Goal: Task Accomplishment & Management: Complete application form

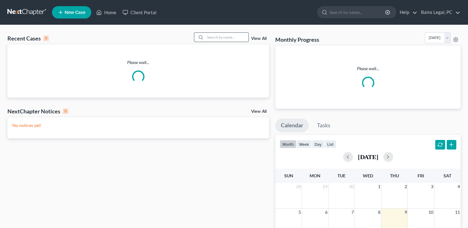
click at [234, 39] on input "search" at bounding box center [226, 37] width 43 height 9
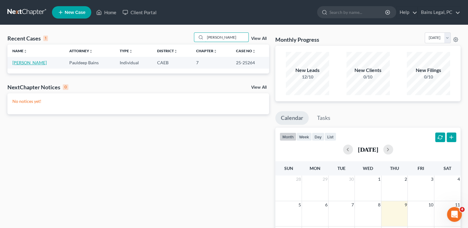
type input "[PERSON_NAME]"
click at [19, 61] on link "[PERSON_NAME]" at bounding box center [29, 62] width 34 height 5
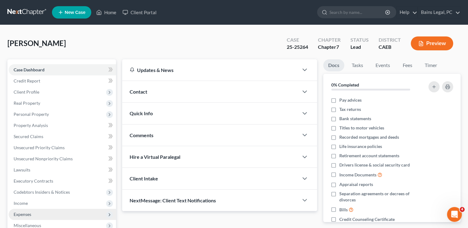
click at [29, 214] on span "Expenses" at bounding box center [23, 214] width 18 height 5
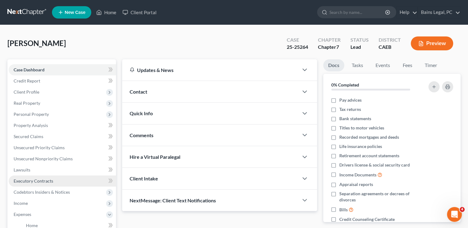
click at [39, 177] on link "Executory Contracts" at bounding box center [62, 181] width 107 height 11
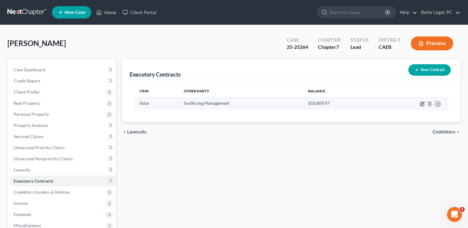
click at [422, 106] on icon "button" at bounding box center [422, 104] width 4 height 4
select select "3"
select select "43"
select select "0"
select select "2"
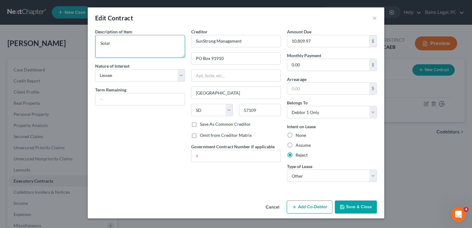
click at [157, 58] on textarea "Solar" at bounding box center [140, 46] width 90 height 23
type textarea "Solar - balance approximately $10,809.97"
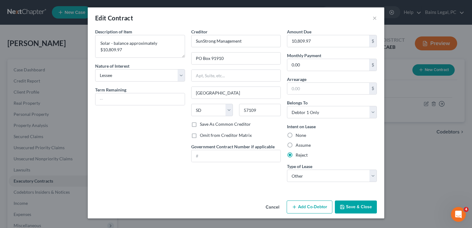
click at [351, 206] on button "Save & Close" at bounding box center [356, 207] width 42 height 13
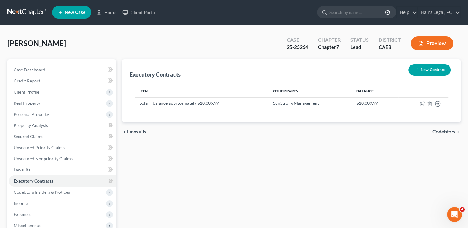
click at [170, 164] on div "Executory Contracts New Contract Item Other Party Balance Solar - balance appro…" at bounding box center [291, 182] width 344 height 246
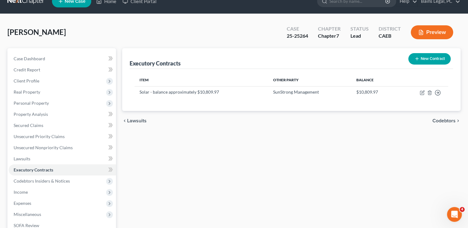
scroll to position [12, 0]
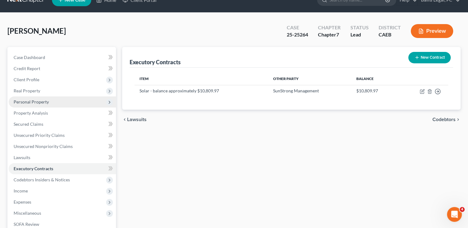
click at [33, 99] on span "Personal Property" at bounding box center [31, 101] width 35 height 5
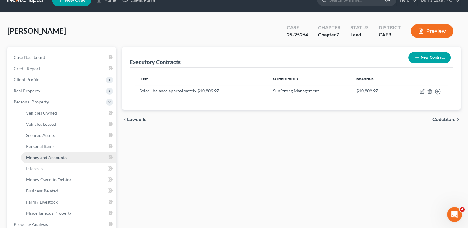
click at [49, 162] on link "Money and Accounts" at bounding box center [68, 157] width 95 height 11
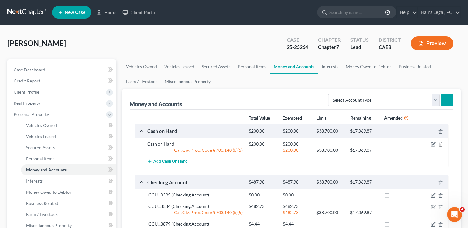
click at [438, 144] on icon "button" at bounding box center [440, 144] width 5 height 5
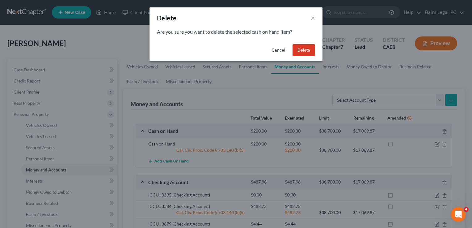
click at [300, 45] on button "Delete" at bounding box center [304, 50] width 23 height 12
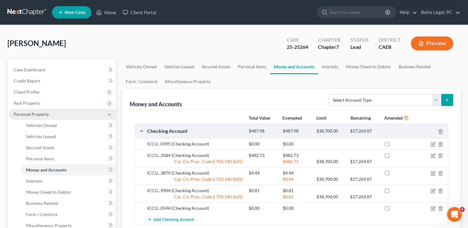
click at [56, 113] on span "Personal Property" at bounding box center [62, 114] width 107 height 11
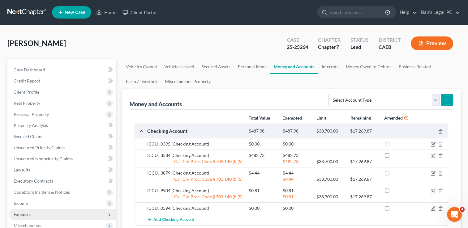
click at [37, 215] on span "Expenses" at bounding box center [62, 214] width 107 height 11
click at [40, 224] on link "Home" at bounding box center [68, 225] width 95 height 11
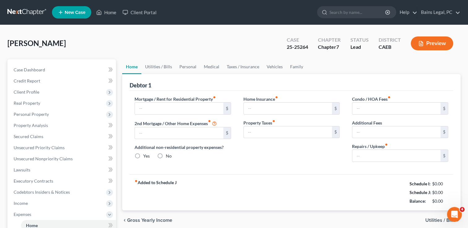
type input "500.00"
type input "0.00"
radio input "true"
type input "0.00"
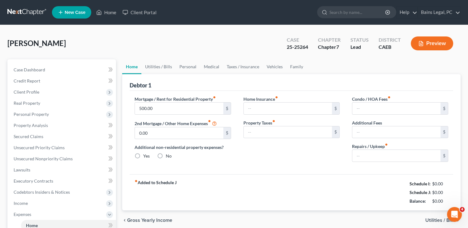
type input "0.00"
click at [155, 67] on link "Utilities / Bills" at bounding box center [158, 66] width 34 height 15
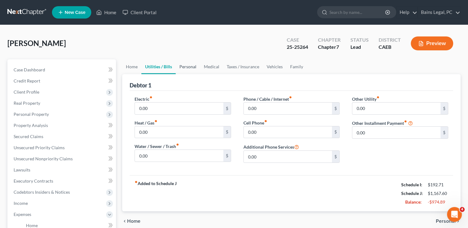
click at [187, 63] on link "Personal" at bounding box center [188, 66] width 24 height 15
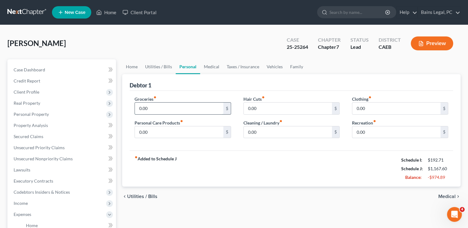
click at [171, 111] on input "0.00" at bounding box center [179, 109] width 88 height 12
type input "500"
type input "50"
type input "5"
type input "20"
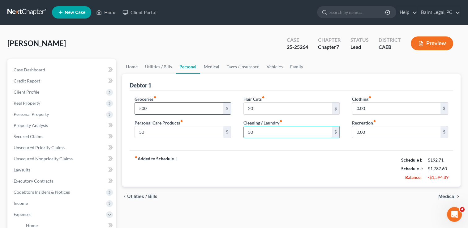
type input "50"
type input "25.00"
type input "55"
click at [211, 67] on link "Medical" at bounding box center [211, 66] width 23 height 15
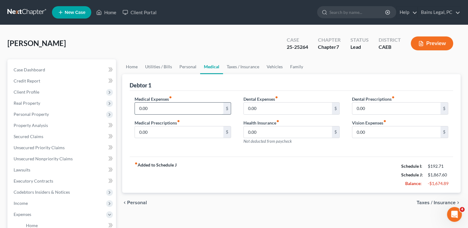
click at [168, 109] on input "0.00" at bounding box center [179, 109] width 88 height 12
type input "7"
type input "50"
click at [237, 68] on link "Taxes / Insurance" at bounding box center [243, 66] width 40 height 15
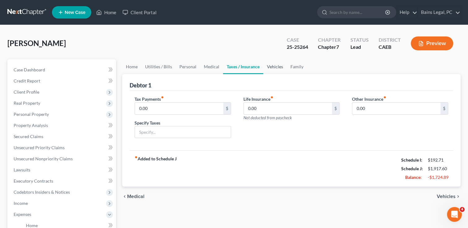
click at [268, 65] on link "Vehicles" at bounding box center [274, 66] width 23 height 15
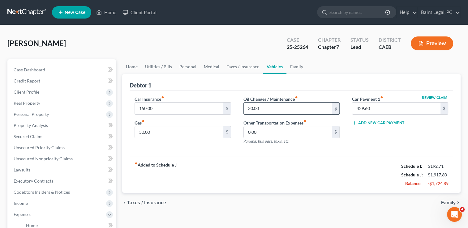
click at [267, 106] on input "30.00" at bounding box center [288, 109] width 88 height 12
type input "100"
click at [296, 64] on link "Family" at bounding box center [296, 66] width 20 height 15
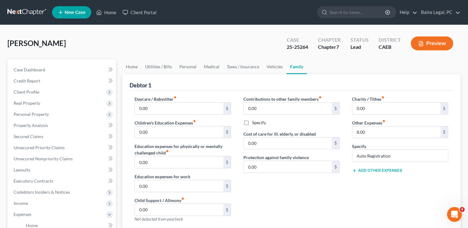
click at [317, 206] on div "Contributions to other family members fiber_manual_record 0.00 $ Specify Cost o…" at bounding box center [291, 161] width 109 height 131
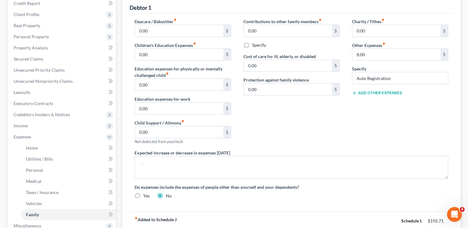
scroll to position [99, 0]
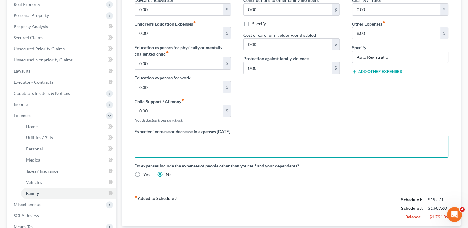
click at [215, 137] on textarea at bounding box center [291, 146] width 314 height 23
type textarea "*[PERSON_NAME]'s parents have been financially assisting debtor and his family …"
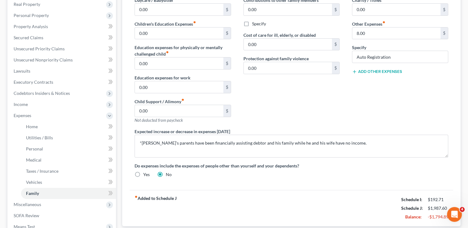
click at [329, 97] on div "Contributions to other family members fiber_manual_record 0.00 $ Specify Cost o…" at bounding box center [291, 62] width 109 height 131
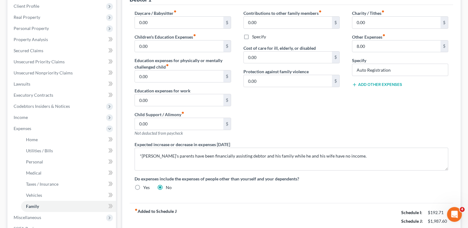
scroll to position [12, 0]
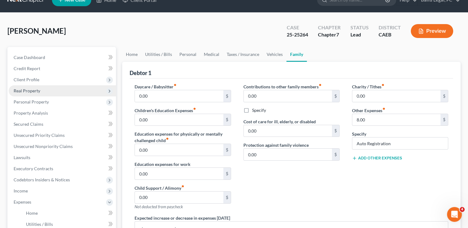
click at [25, 87] on span "Real Property" at bounding box center [62, 90] width 107 height 11
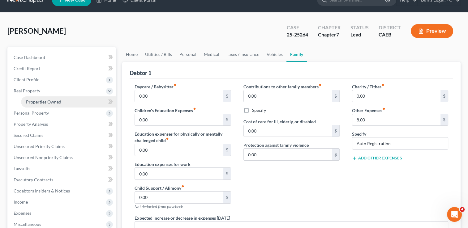
click at [41, 105] on link "Properties Owned" at bounding box center [68, 101] width 95 height 11
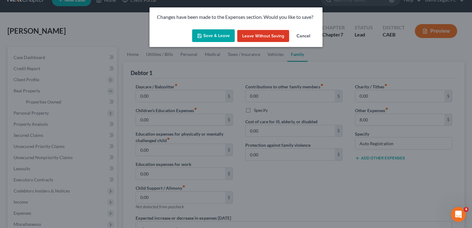
click at [203, 33] on button "Save & Leave" at bounding box center [213, 35] width 43 height 13
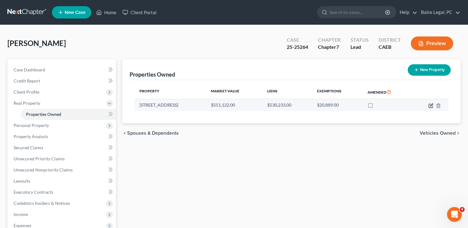
click at [432, 103] on icon "button" at bounding box center [430, 105] width 5 height 5
select select "4"
select select "1"
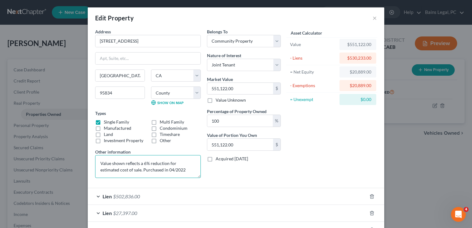
drag, startPoint x: 122, startPoint y: 170, endPoint x: 52, endPoint y: 149, distance: 73.3
click at [52, 149] on div "Edit Property × Address * 3851 [GEOGRAPHIC_DATA] [GEOGRAPHIC_DATA] [US_STATE][G…" at bounding box center [236, 114] width 472 height 228
type textarea "Purchased in 04/2022"
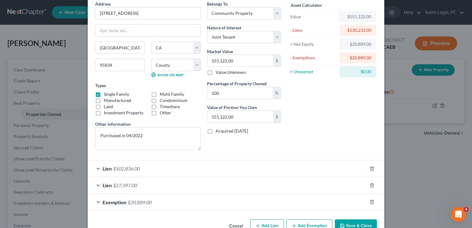
scroll to position [43, 0]
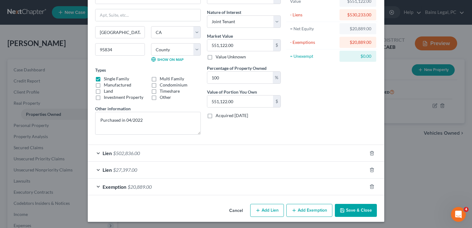
click at [362, 210] on button "Save & Close" at bounding box center [356, 210] width 42 height 13
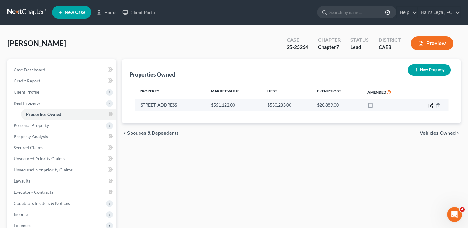
click at [431, 105] on icon "button" at bounding box center [430, 105] width 5 height 5
select select "4"
select select "33"
select select "4"
select select "1"
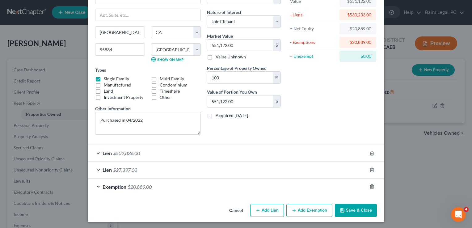
click at [168, 186] on div "Exemption $20,889.00" at bounding box center [227, 187] width 279 height 16
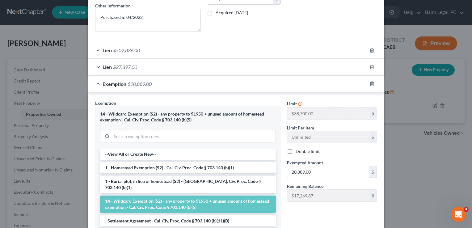
scroll to position [157, 0]
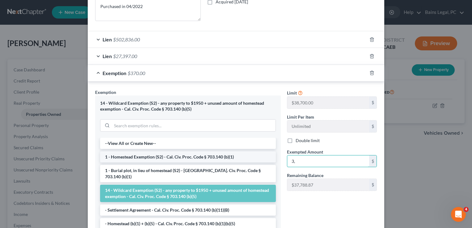
type input "3"
type input "1"
type input "35,000"
click at [319, 71] on div "Exemption $35,000.00" at bounding box center [227, 73] width 279 height 16
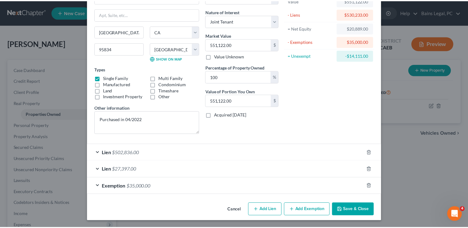
scroll to position [43, 0]
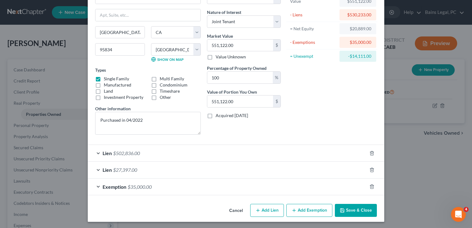
click at [369, 208] on button "Save & Close" at bounding box center [356, 210] width 42 height 13
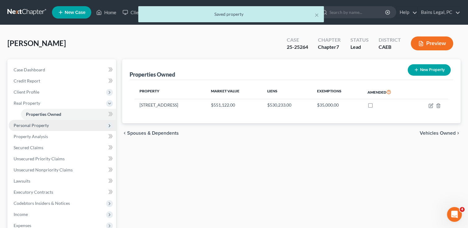
click at [36, 127] on span "Personal Property" at bounding box center [31, 125] width 35 height 5
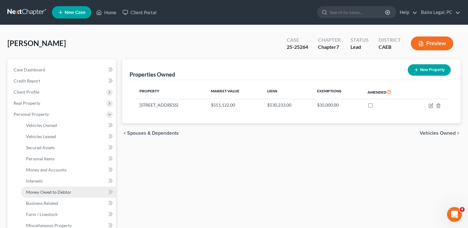
click at [47, 191] on span "Money Owed to Debtor" at bounding box center [48, 192] width 45 height 5
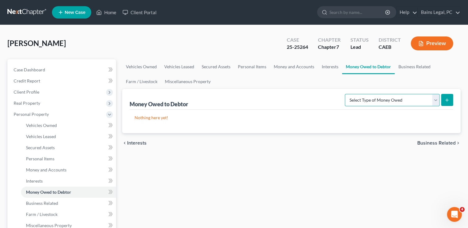
click at [391, 103] on select "Select Type of Money Owed Accounts Receivable Alimony Child Support Claims Agai…" at bounding box center [392, 100] width 95 height 12
select select "expected_tax_refund"
click at [346, 94] on select "Select Type of Money Owed Accounts Receivable Alimony Child Support Claims Agai…" at bounding box center [392, 100] width 95 height 12
click at [448, 100] on icon "submit" at bounding box center [446, 100] width 5 height 5
select select "0"
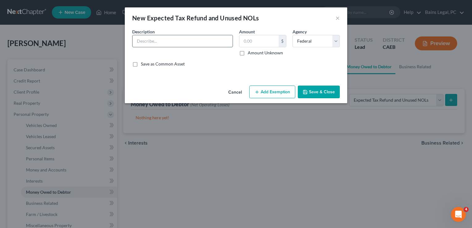
click at [159, 40] on input "text" at bounding box center [183, 41] width 100 height 12
type input "Possible 2025 Tax Refund (fed and state)"
click at [248, 53] on label "Amount Unknown" at bounding box center [265, 53] width 35 height 6
click at [250, 53] on input "Amount Unknown" at bounding box center [252, 52] width 4 height 4
checkbox input "true"
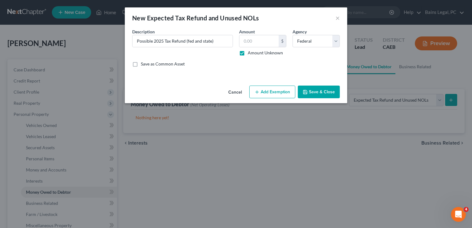
type input "0.00"
click at [292, 45] on div "Agency Select Federal State Local" at bounding box center [316, 42] width 53 height 28
click at [303, 42] on select "Select Federal State Local" at bounding box center [316, 41] width 47 height 12
select select
click at [293, 35] on select "Select Federal State Local" at bounding box center [316, 41] width 47 height 12
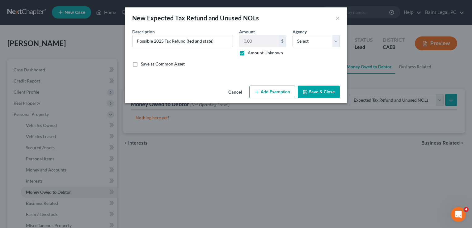
click at [282, 93] on button "Add Exemption" at bounding box center [273, 92] width 46 height 13
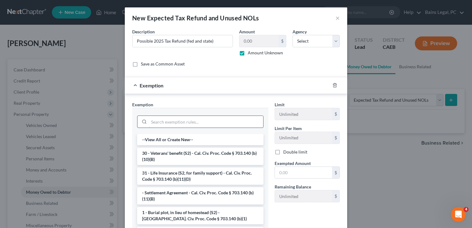
click at [231, 118] on input "search" at bounding box center [206, 122] width 114 height 12
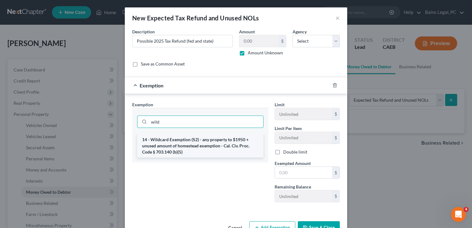
type input "wild"
click at [233, 143] on li "14 - Wildcard Exemption (S2) - any property to $1950 + unused amount of homeste…" at bounding box center [200, 145] width 126 height 23
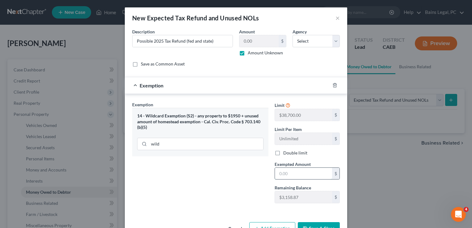
click at [302, 168] on input "text" at bounding box center [303, 174] width 57 height 12
type input "3,158.87"
click at [327, 222] on button "Save & Close" at bounding box center [319, 228] width 42 height 13
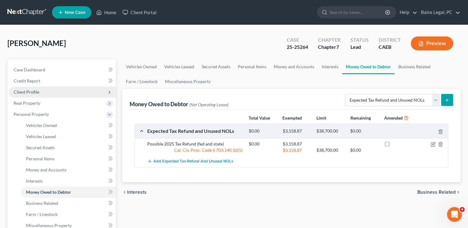
click at [56, 92] on span "Client Profile" at bounding box center [62, 92] width 107 height 11
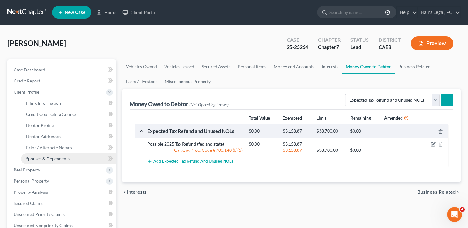
click at [56, 159] on span "Spouses & Dependents" at bounding box center [48, 158] width 44 height 5
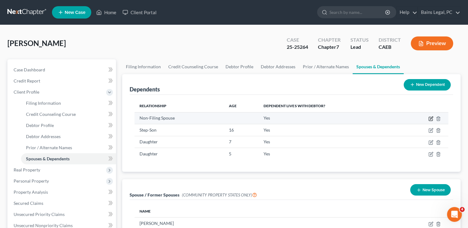
click at [430, 121] on icon "button" at bounding box center [430, 118] width 5 height 5
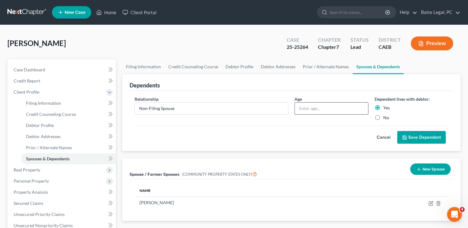
click at [349, 103] on input "text" at bounding box center [331, 109] width 73 height 12
type input "37"
click at [429, 141] on button "Save Dependent" at bounding box center [421, 137] width 49 height 13
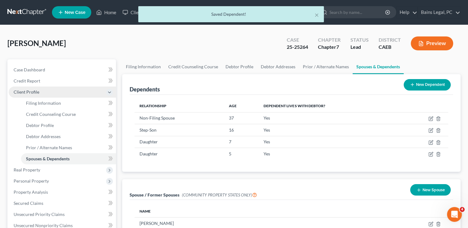
click at [37, 90] on span "Client Profile" at bounding box center [27, 91] width 26 height 5
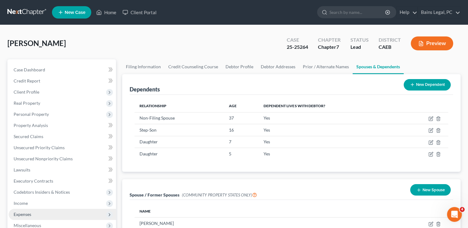
click at [40, 210] on span "Expenses" at bounding box center [62, 214] width 107 height 11
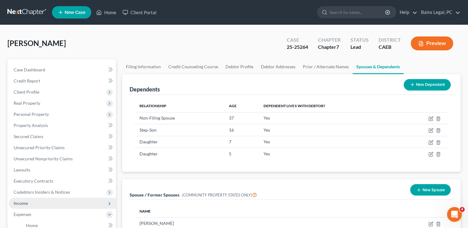
click at [33, 200] on span "Income" at bounding box center [62, 203] width 107 height 11
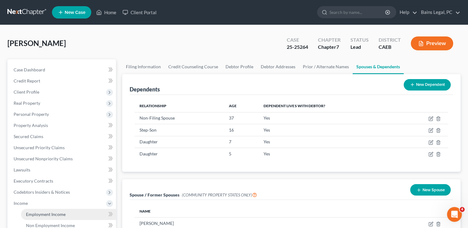
click at [36, 212] on span "Employment Income" at bounding box center [46, 214] width 40 height 5
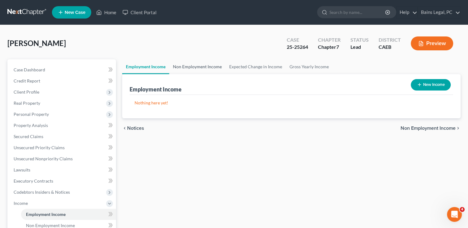
click at [204, 71] on link "Non Employment Income" at bounding box center [197, 66] width 56 height 15
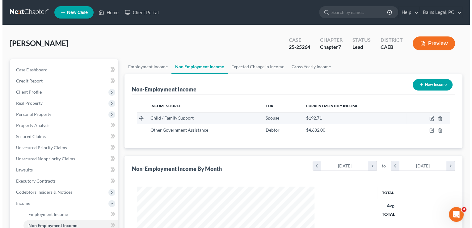
scroll to position [89, 190]
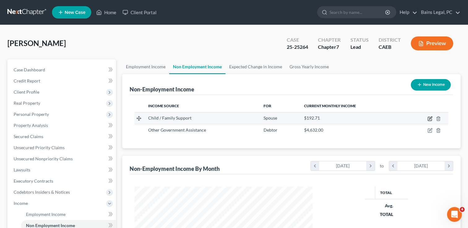
click at [428, 118] on icon "button" at bounding box center [430, 119] width 4 height 4
select select "7"
select select "0"
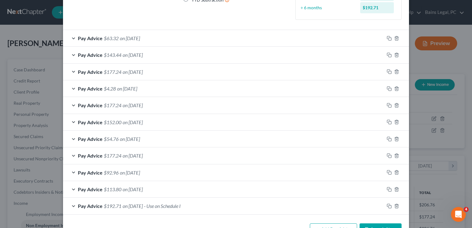
scroll to position [105, 0]
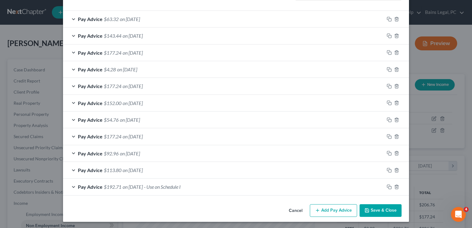
click at [164, 157] on div "Pay Advice $92.96 on [DATE]" at bounding box center [224, 153] width 322 height 16
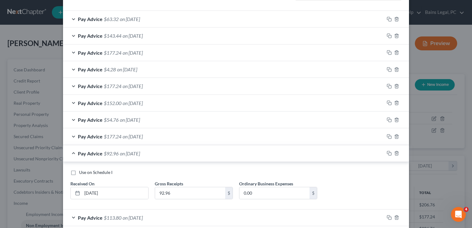
click at [164, 157] on div "Pay Advice $92.96 on [DATE]" at bounding box center [224, 153] width 322 height 16
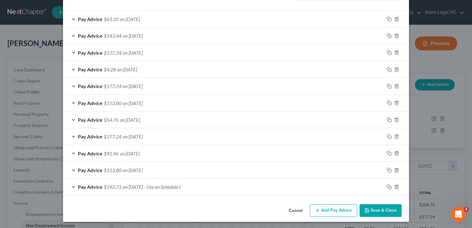
click at [326, 208] on button "Add Pay Advice" at bounding box center [333, 210] width 47 height 13
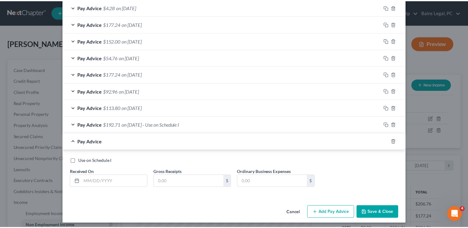
scroll to position [169, 0]
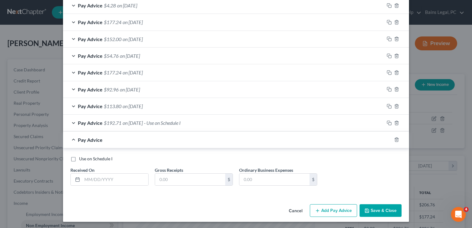
click at [79, 161] on label "Use on Schedule I" at bounding box center [95, 159] width 33 height 6
click at [82, 160] on input "Use on Schedule I" at bounding box center [84, 158] width 4 height 4
checkbox input "true"
click at [103, 177] on input "text" at bounding box center [115, 180] width 66 height 12
type input "01/0/2010"
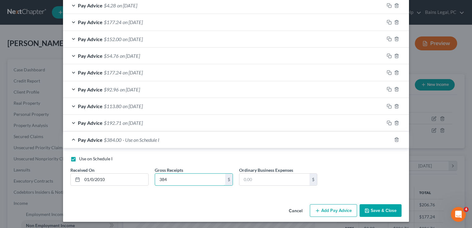
type input "384"
click at [374, 206] on button "Save & Close" at bounding box center [381, 210] width 42 height 13
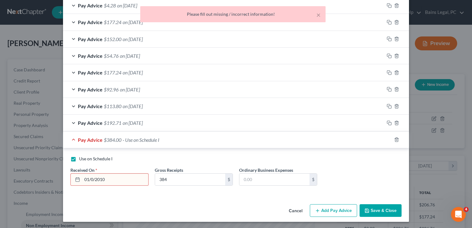
click at [114, 176] on input "01/0/2010" at bounding box center [115, 180] width 66 height 12
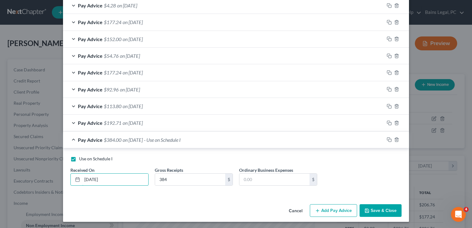
type input "[DATE]"
click at [381, 204] on button "Save & Close" at bounding box center [381, 210] width 42 height 13
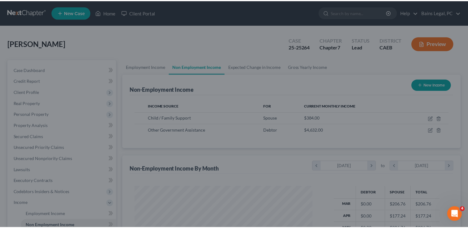
scroll to position [309067, 308987]
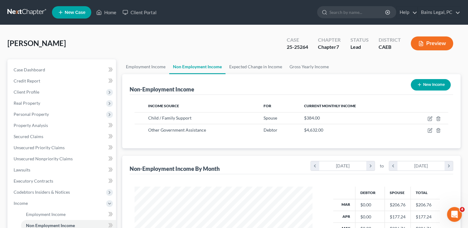
click at [183, 46] on div "[PERSON_NAME] Upgraded Case 25-25264 Chapter Chapter 7 Status Lead District CAE…" at bounding box center [233, 45] width 453 height 27
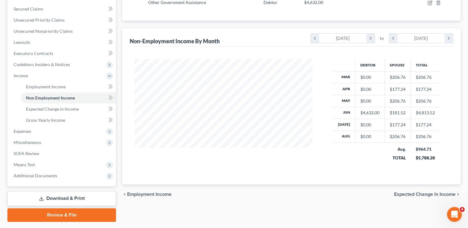
scroll to position [136, 0]
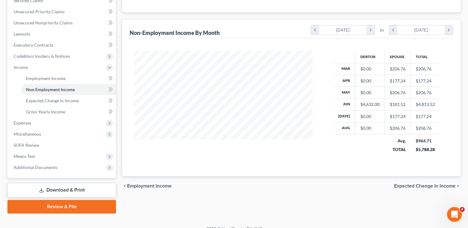
click at [53, 186] on link "Download & Print" at bounding box center [61, 190] width 109 height 15
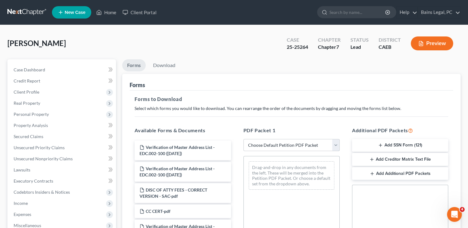
click at [307, 140] on select "Choose Default Petition PDF Packet Complete Bankruptcy Petition (all forms and …" at bounding box center [291, 145] width 96 height 12
select select "0"
click at [243, 139] on select "Choose Default Petition PDF Packet Complete Bankruptcy Petition (all forms and …" at bounding box center [291, 145] width 96 height 12
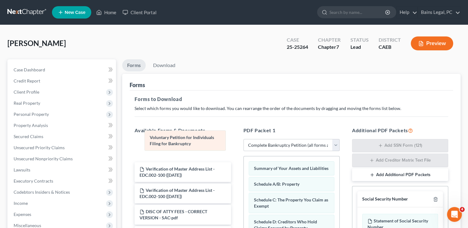
drag, startPoint x: 273, startPoint y: 168, endPoint x: 169, endPoint y: 138, distance: 108.3
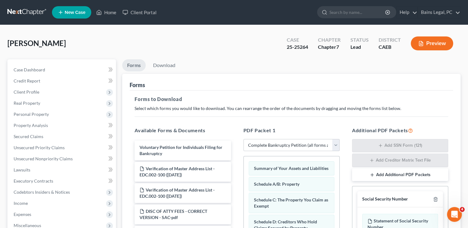
click at [235, 115] on div "Forms to Download Select which forms you would like to download. You can rearra…" at bounding box center [291, 215] width 323 height 249
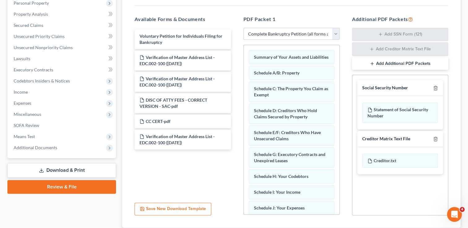
scroll to position [215, 0]
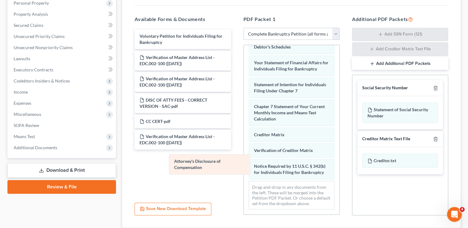
drag, startPoint x: 278, startPoint y: 165, endPoint x: 199, endPoint y: 160, distance: 79.6
click at [244, 160] on div "Attorney's Disclosure of Compensation Summary of Your Assets and Liabilities Sc…" at bounding box center [292, 38] width 96 height 352
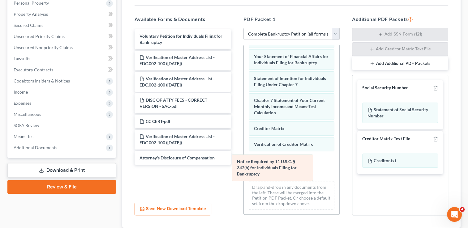
scroll to position [165, 0]
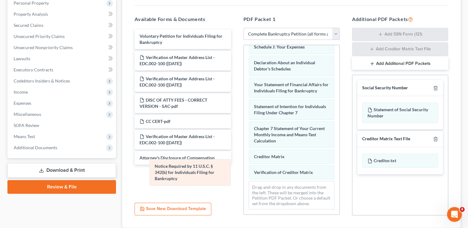
drag, startPoint x: 266, startPoint y: 161, endPoint x: 167, endPoint y: 168, distance: 99.1
click at [244, 168] on div "Notice Required by 11 U.S.C. § 342(b) for Individuals Filing for Bankruptcy Sum…" at bounding box center [292, 49] width 96 height 331
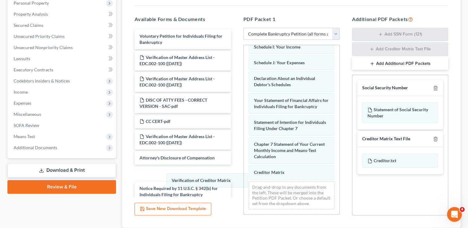
scroll to position [149, 0]
drag, startPoint x: 261, startPoint y: 167, endPoint x: 170, endPoint y: 170, distance: 91.0
click at [244, 170] on div "Verification of Creditor Matrix Summary of Your Assets and Liabilities Schedule…" at bounding box center [292, 57] width 96 height 315
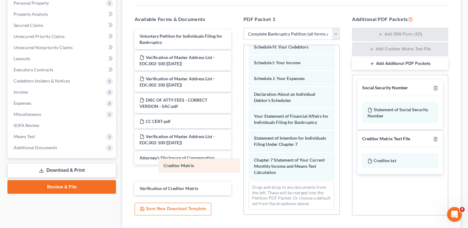
scroll to position [134, 0]
drag, startPoint x: 272, startPoint y: 169, endPoint x: 178, endPoint y: 160, distance: 94.0
click at [244, 160] on div "Creditor Matrix Summary of Your Assets and Liabilities Schedule A/B: Property S…" at bounding box center [292, 65] width 96 height 299
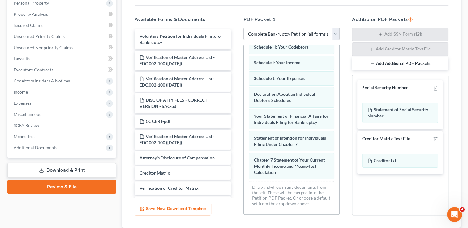
scroll to position [153, 0]
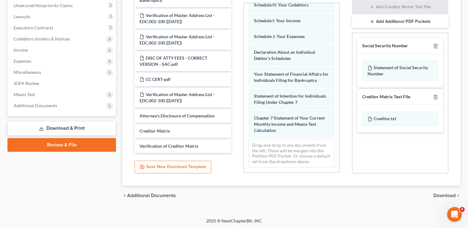
click at [445, 195] on span "Download" at bounding box center [444, 195] width 22 height 5
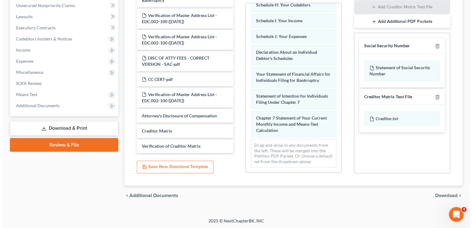
scroll to position [100, 0]
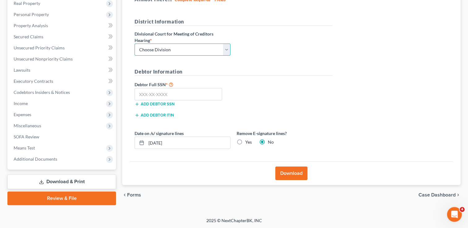
click at [170, 49] on select "Choose Division Fresno Modesto [GEOGRAPHIC_DATA]" at bounding box center [182, 50] width 96 height 12
select select "2"
click at [134, 44] on select "Choose Division Fresno Modesto [GEOGRAPHIC_DATA]" at bounding box center [182, 50] width 96 height 12
click at [177, 94] on input "text" at bounding box center [177, 94] width 87 height 12
type input "518-55-3180"
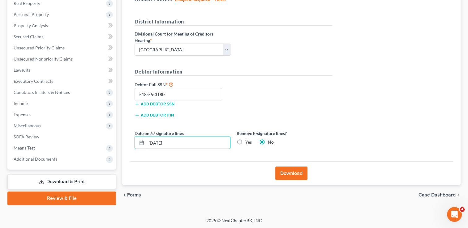
drag, startPoint x: 198, startPoint y: 142, endPoint x: 121, endPoint y: 152, distance: 77.3
click at [121, 152] on div "Forms Download Forms Forms to Download Select which forms you would like to dow…" at bounding box center [291, 82] width 344 height 246
click at [245, 144] on label "Yes" at bounding box center [248, 142] width 6 height 6
click at [248, 143] on input "Yes" at bounding box center [250, 141] width 4 height 4
radio input "true"
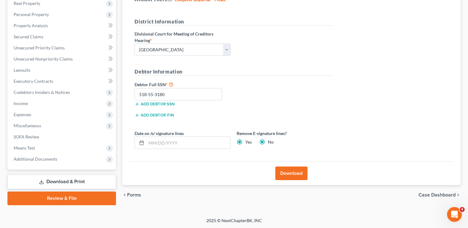
radio input "false"
click at [296, 169] on button "Download" at bounding box center [291, 174] width 32 height 14
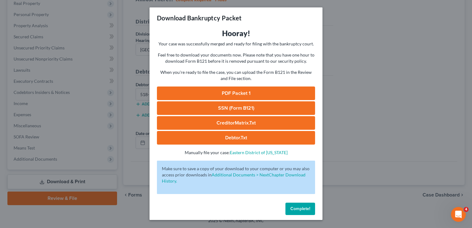
click at [278, 93] on link "PDF Packet 1" at bounding box center [236, 94] width 158 height 14
